Goal: Transaction & Acquisition: Obtain resource

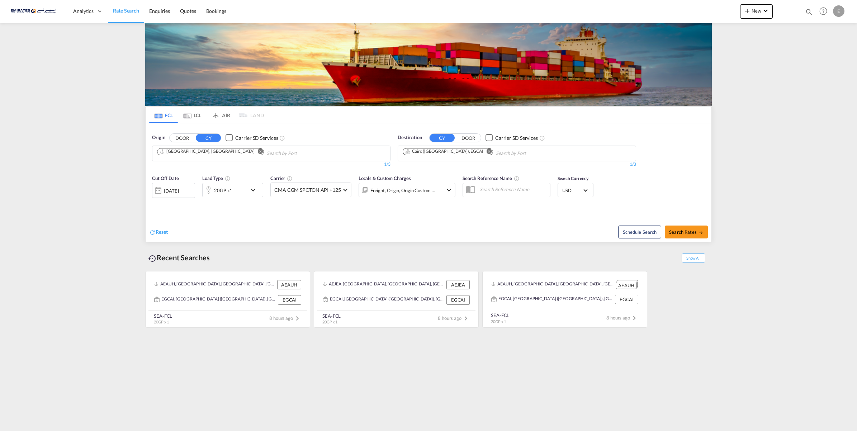
click at [482, 154] on button "Remove" at bounding box center [487, 151] width 11 height 7
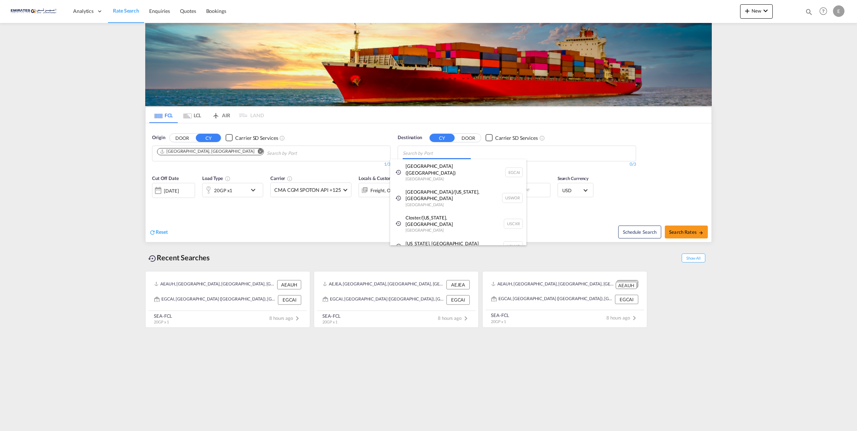
click at [428, 155] on body "Analytics Dashboard Rate Search Enquiries Quotes Bookings" at bounding box center [428, 215] width 857 height 431
paste input "Poti Port, Georgia"
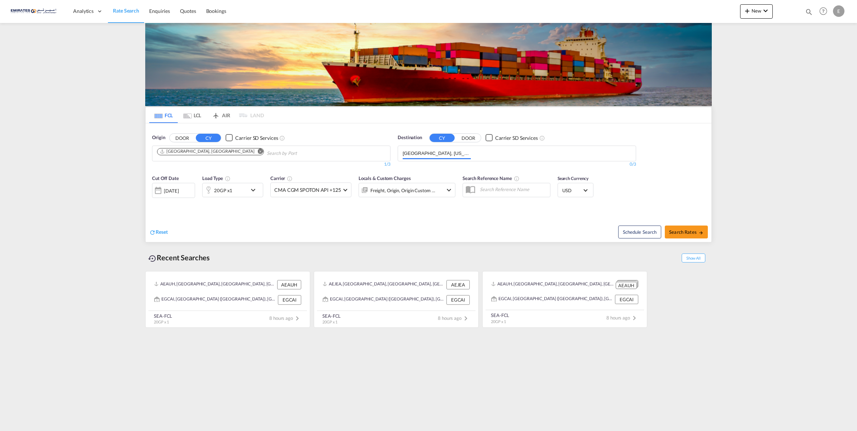
click at [416, 152] on body "Analytics Dashboard Rate Search Enquiries Quotes Bookings" at bounding box center [428, 215] width 857 height 431
click at [470, 156] on input "Poti Port, Georgia" at bounding box center [437, 153] width 68 height 11
type input "Poti"
click at [440, 176] on div "Poti Georgia GEPTI" at bounding box center [458, 170] width 136 height 22
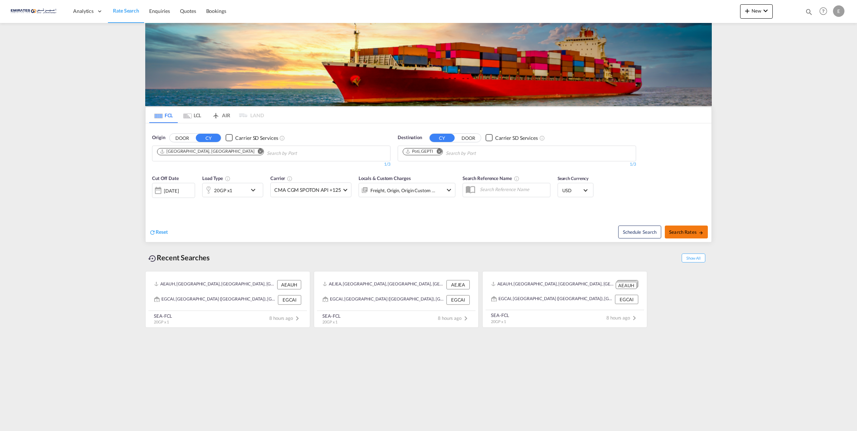
click at [677, 237] on button "Search Rates" at bounding box center [686, 231] width 43 height 13
type input "AEAUH to GEPTI / 18 Sep 2025"
click at [226, 191] on div "20GP x1" at bounding box center [223, 190] width 18 height 10
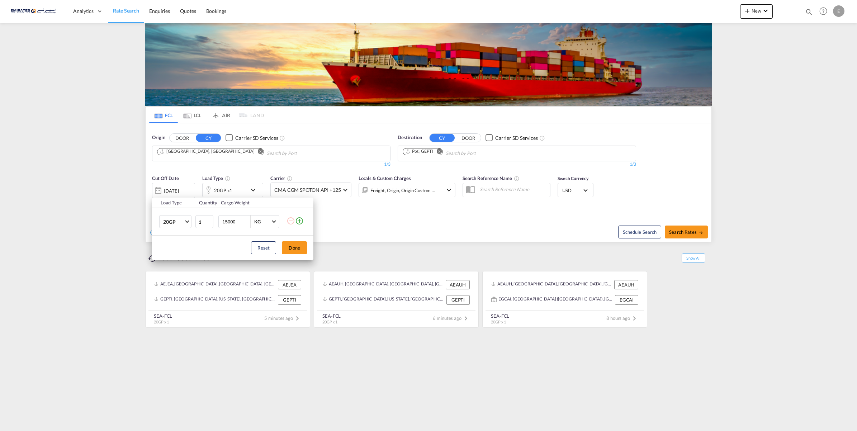
click at [300, 221] on md-icon "icon-plus-circle-outline" at bounding box center [299, 221] width 9 height 9
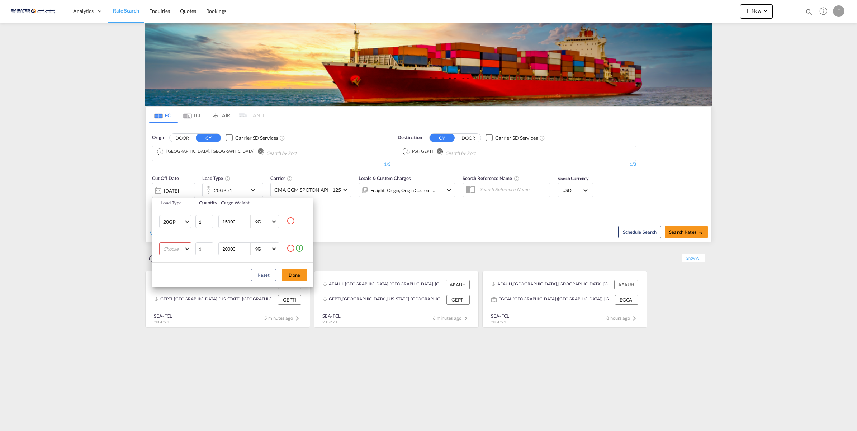
click at [182, 250] on md-select "Choose 20GP 40GP 40HC 45HC 20RE 40RE 40HR 20OT 40OT 20FR 40FR 40NR 20NR 45S 20T…" at bounding box center [175, 248] width 32 height 13
click at [176, 288] on md-option "40FR" at bounding box center [181, 286] width 49 height 17
click at [290, 276] on button "Done" at bounding box center [294, 274] width 25 height 13
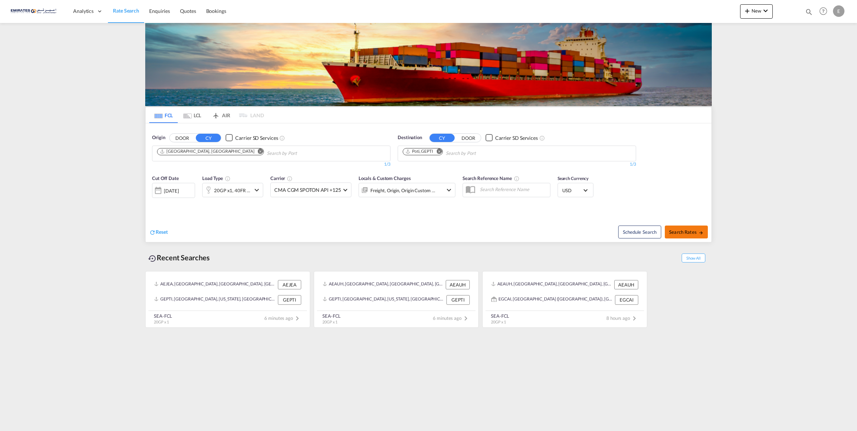
click at [699, 235] on md-icon "icon-arrow-right" at bounding box center [700, 232] width 5 height 5
type input "AEJEA to GEPTI / [DATE]"
